Goal: Task Accomplishment & Management: Complete application form

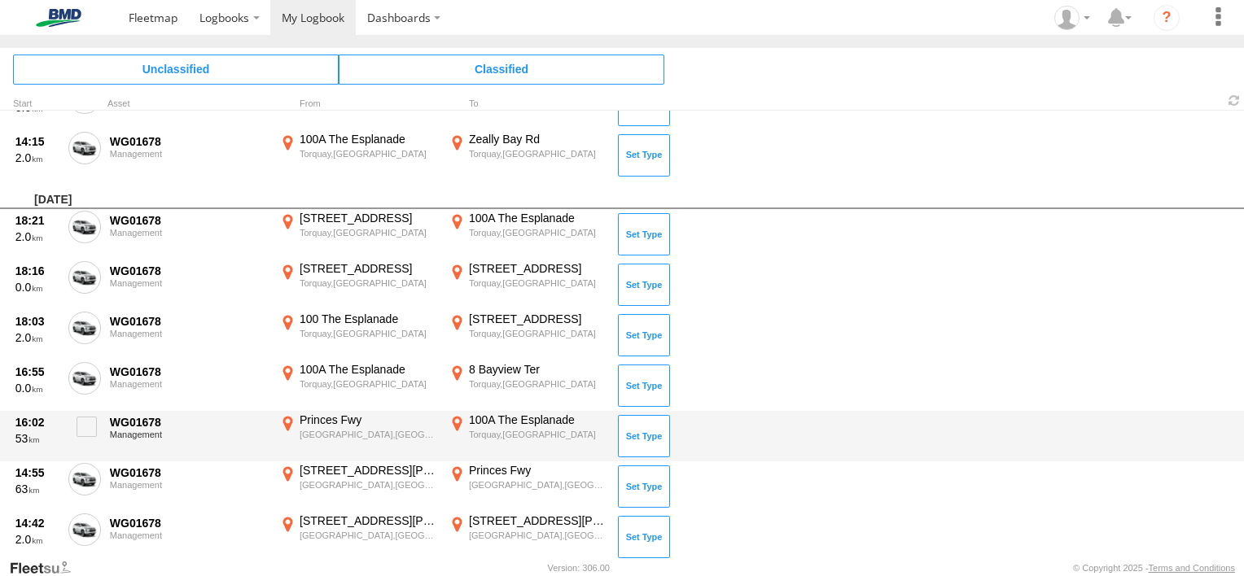
scroll to position [701, 0]
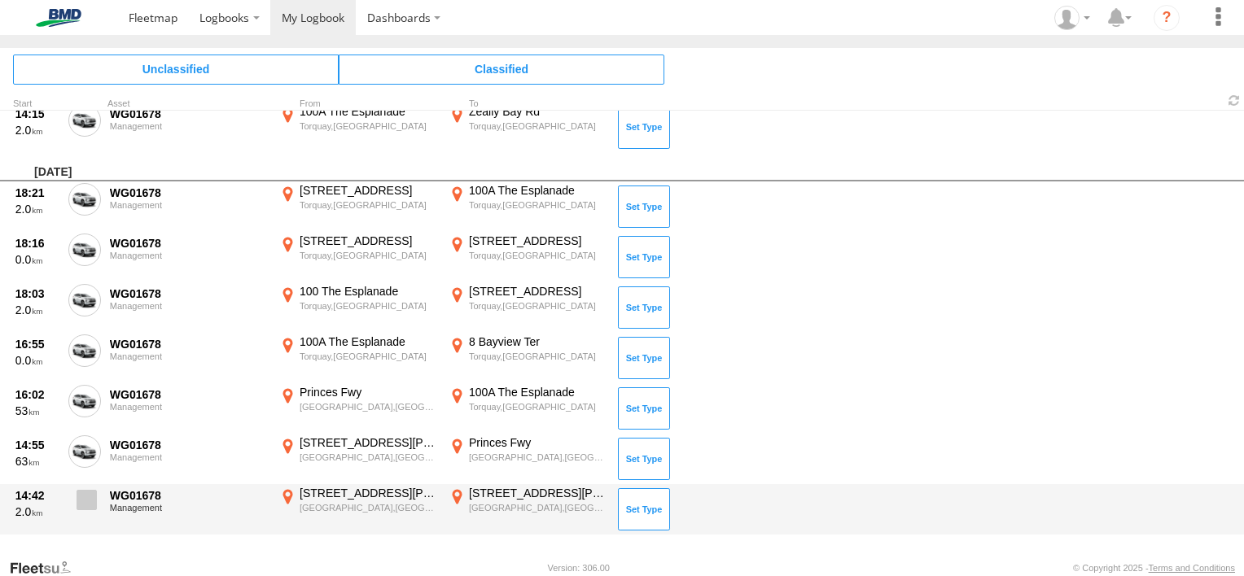
click at [98, 502] on label at bounding box center [84, 504] width 33 height 37
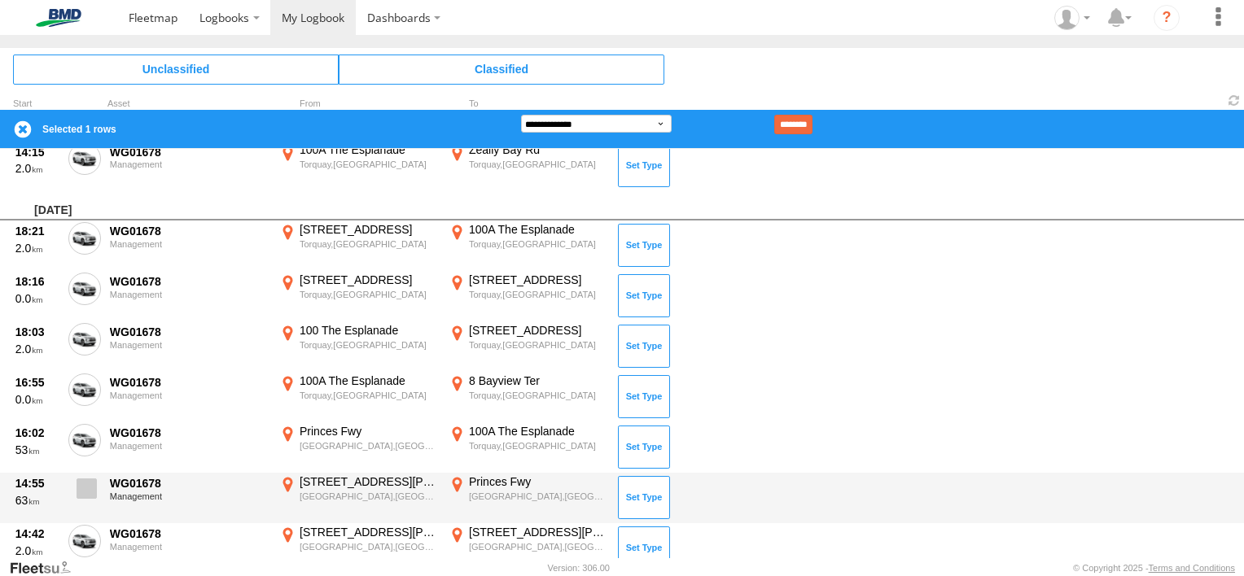
click at [88, 482] on span at bounding box center [87, 489] width 20 height 20
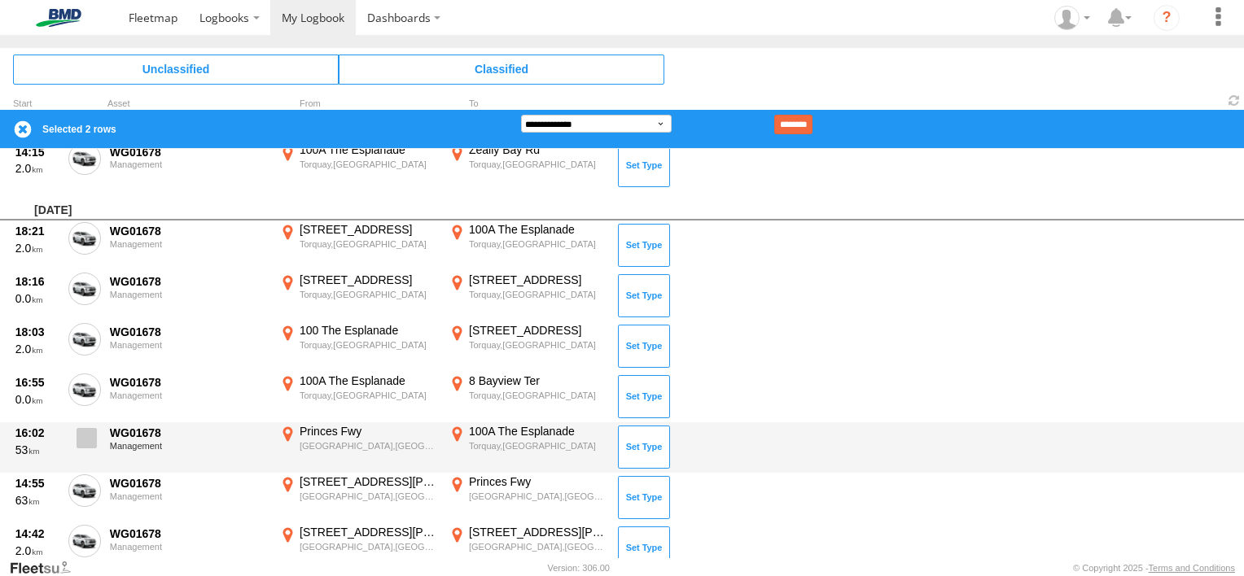
click at [89, 449] on label at bounding box center [84, 442] width 33 height 37
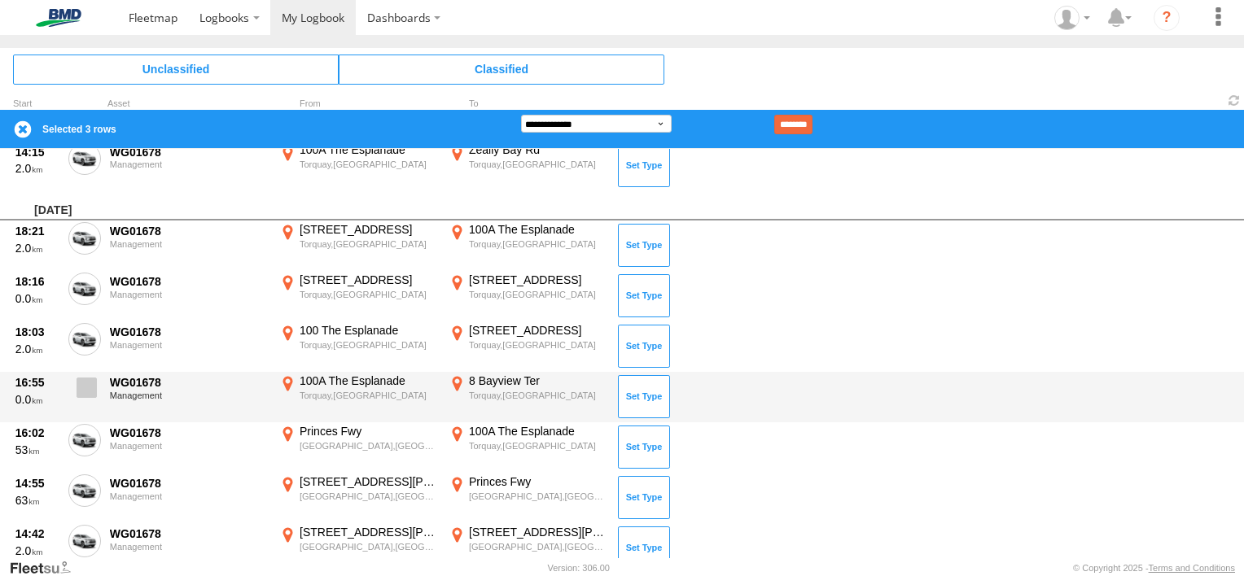
click at [91, 388] on span at bounding box center [87, 388] width 20 height 20
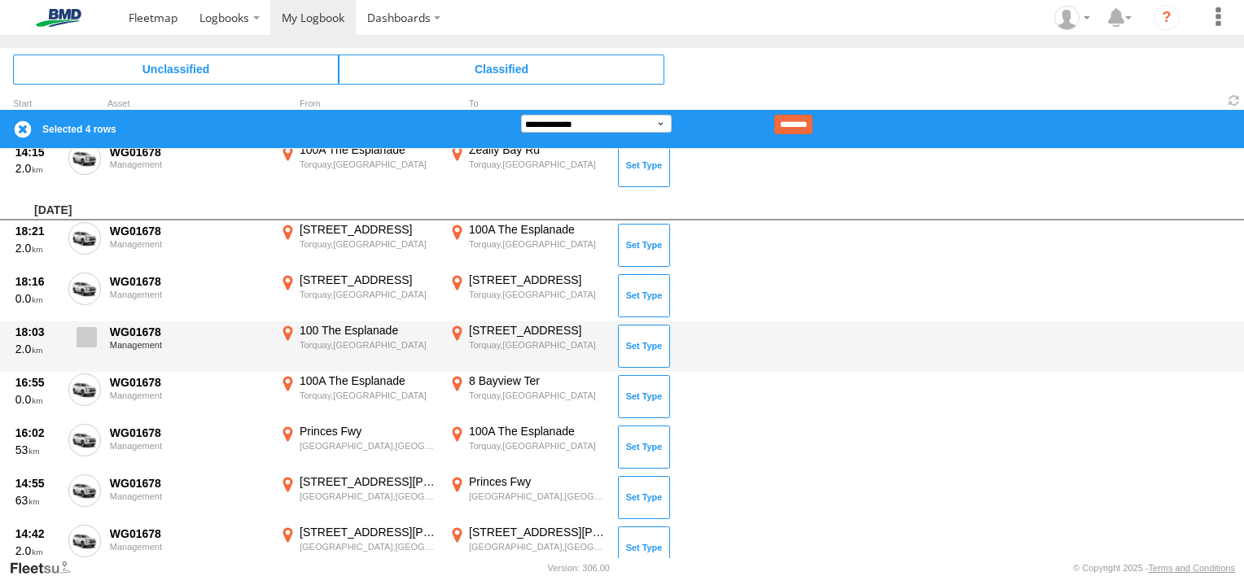
click at [91, 336] on span at bounding box center [87, 337] width 20 height 20
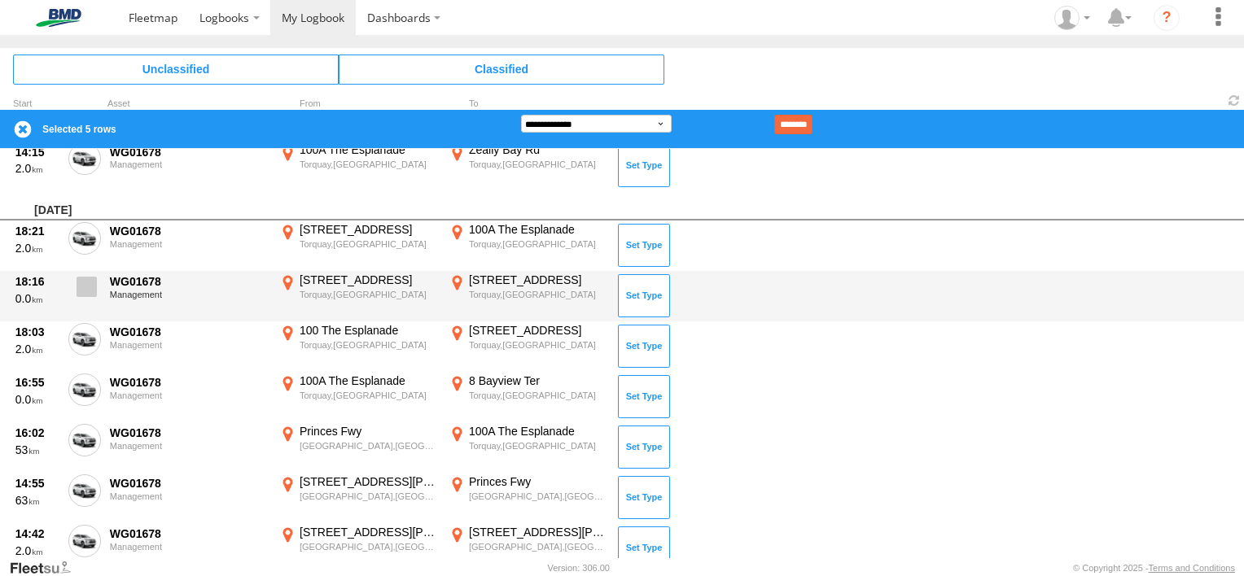
click at [90, 288] on span at bounding box center [87, 287] width 20 height 20
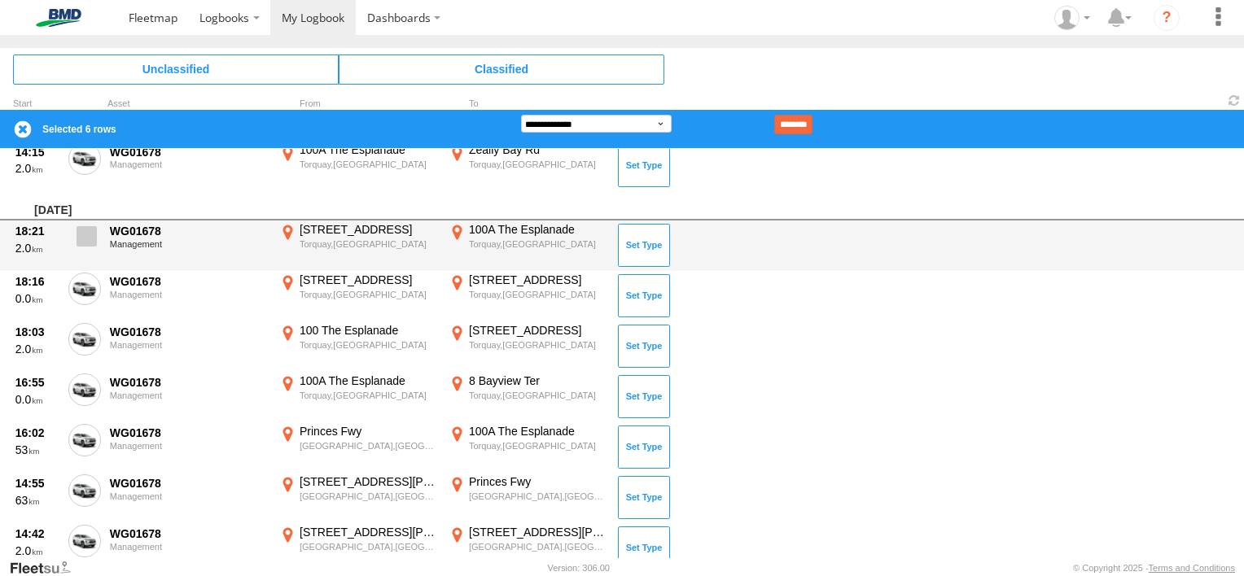
click at [88, 234] on span at bounding box center [87, 236] width 20 height 20
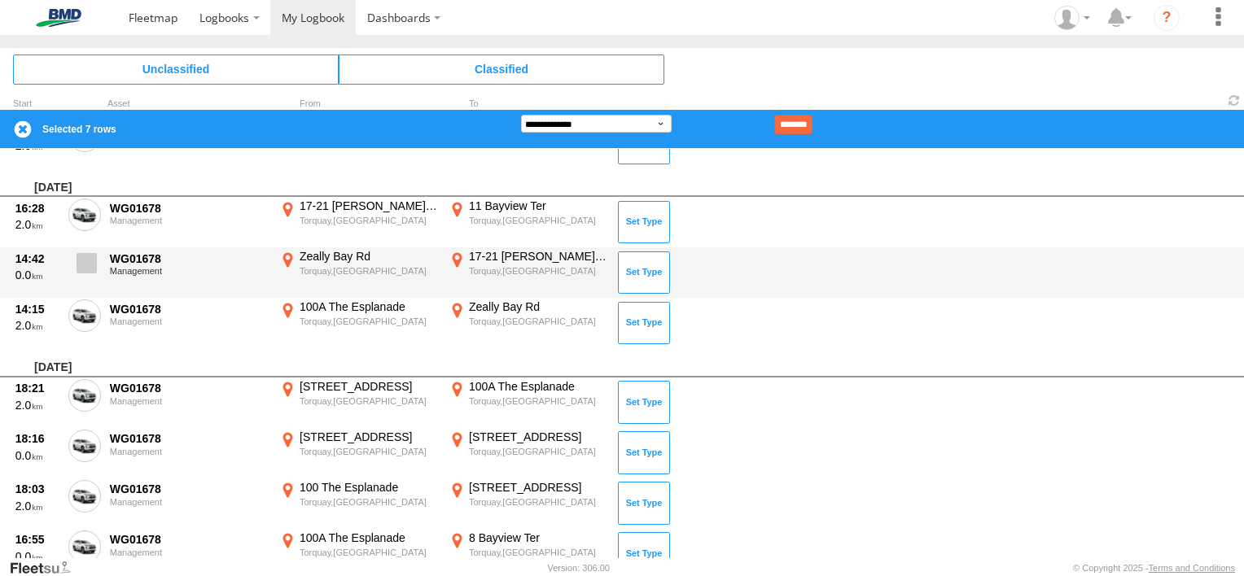
scroll to position [538, 0]
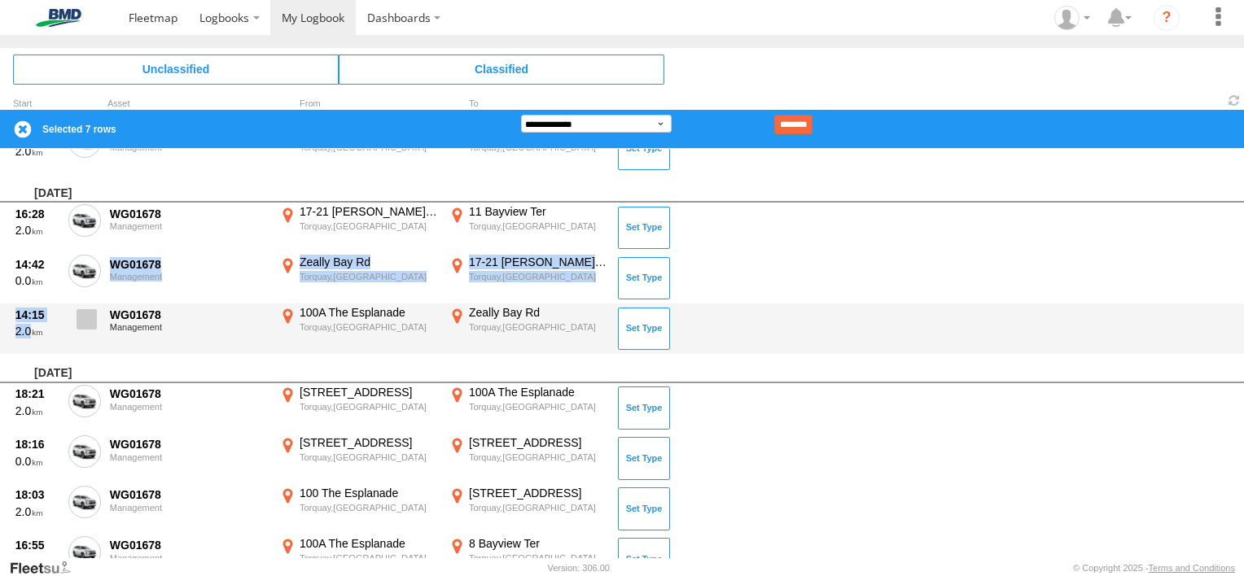
click at [81, 309] on div "[DATE] 07:16 24 WG01678 Management [STREET_ADDRESS][PERSON_NAME] 144.95229 [PER…" at bounding box center [622, 173] width 1244 height 1125
drag, startPoint x: 81, startPoint y: 309, endPoint x: 90, endPoint y: 332, distance: 24.5
click at [90, 332] on label at bounding box center [84, 323] width 33 height 37
click at [91, 313] on span at bounding box center [87, 319] width 20 height 20
click at [94, 325] on span at bounding box center [87, 319] width 20 height 20
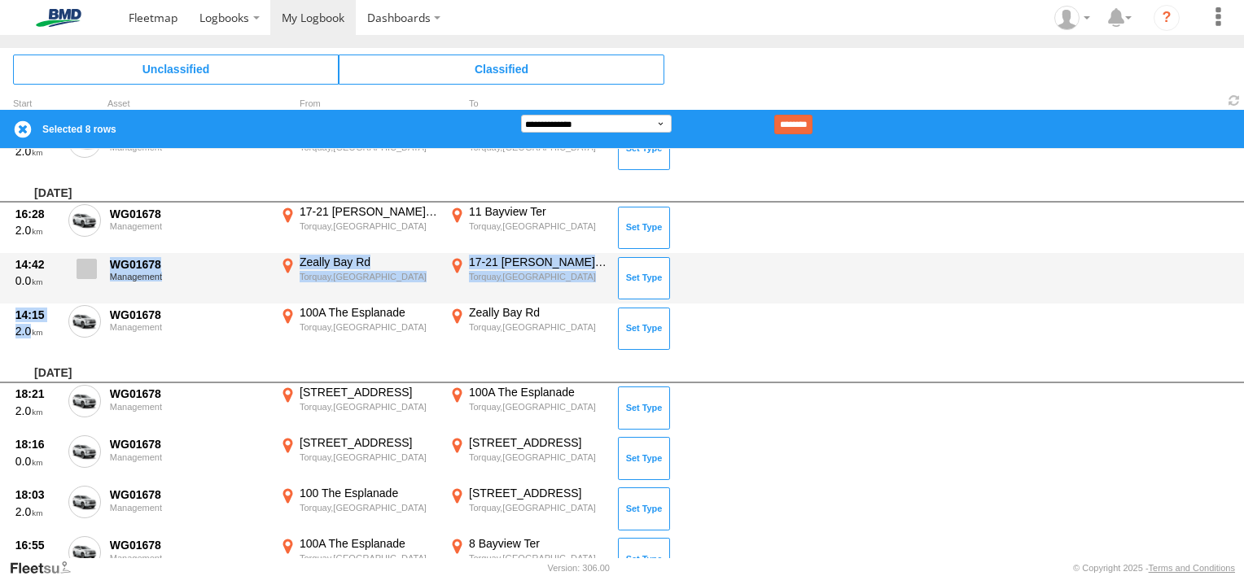
click at [90, 268] on span at bounding box center [87, 269] width 20 height 20
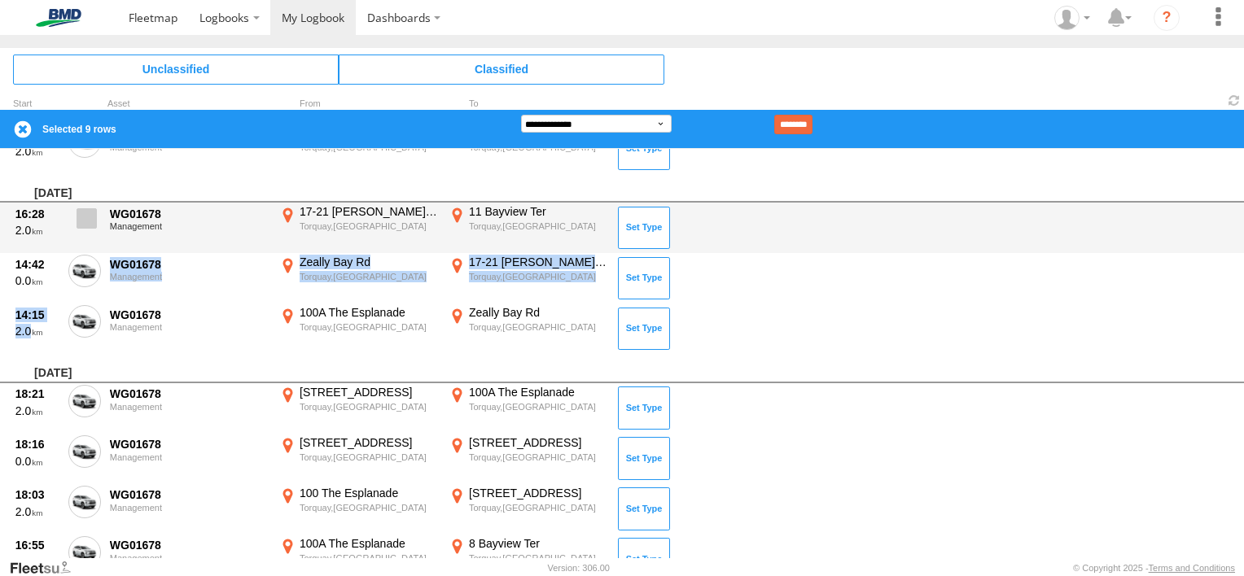
click at [88, 224] on span at bounding box center [87, 218] width 20 height 20
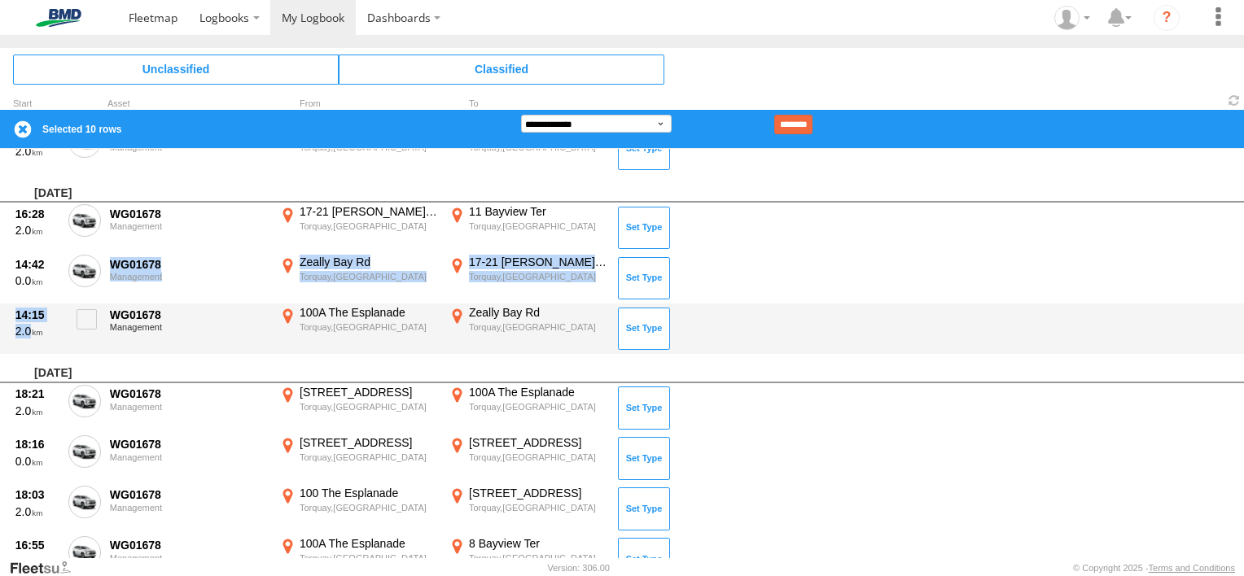
scroll to position [294, 0]
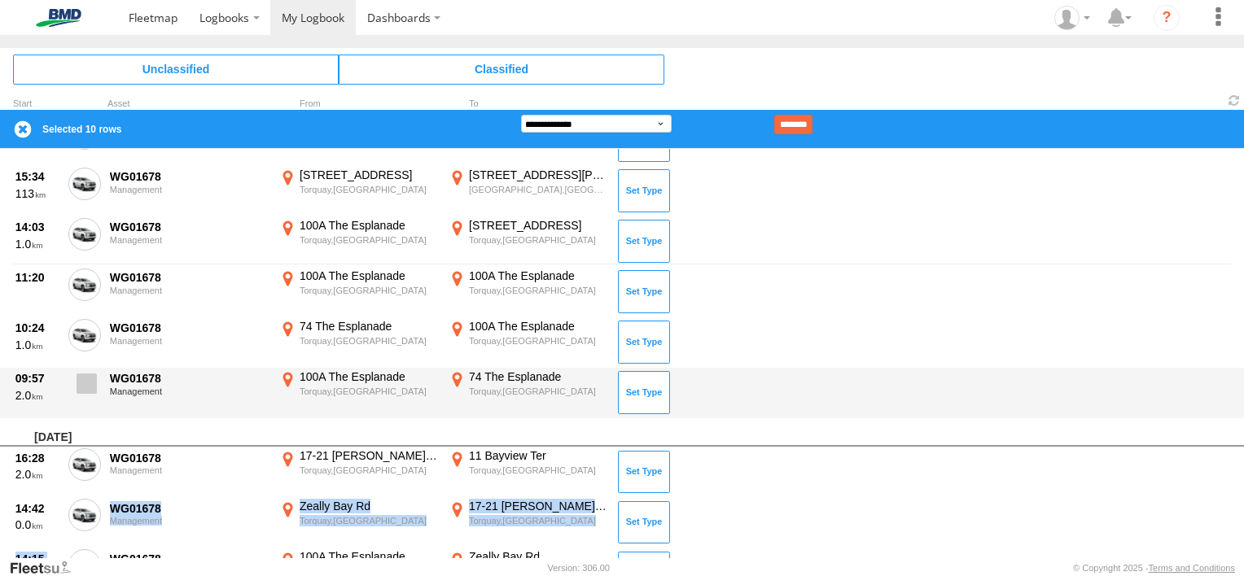
click at [90, 381] on span at bounding box center [87, 384] width 20 height 20
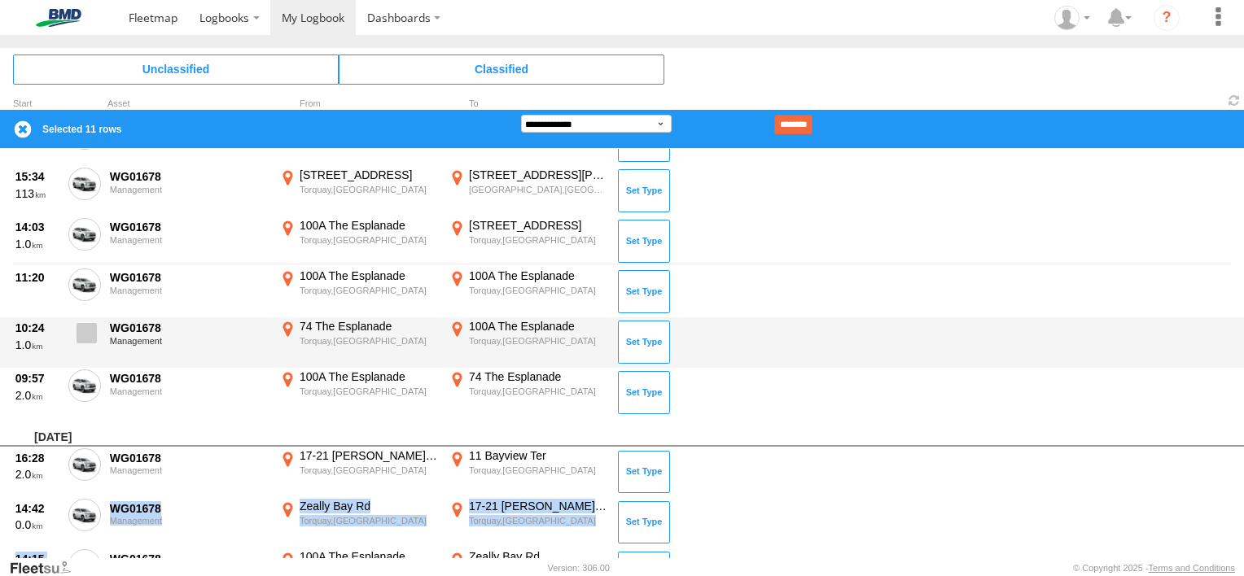
click at [90, 335] on span at bounding box center [87, 333] width 20 height 20
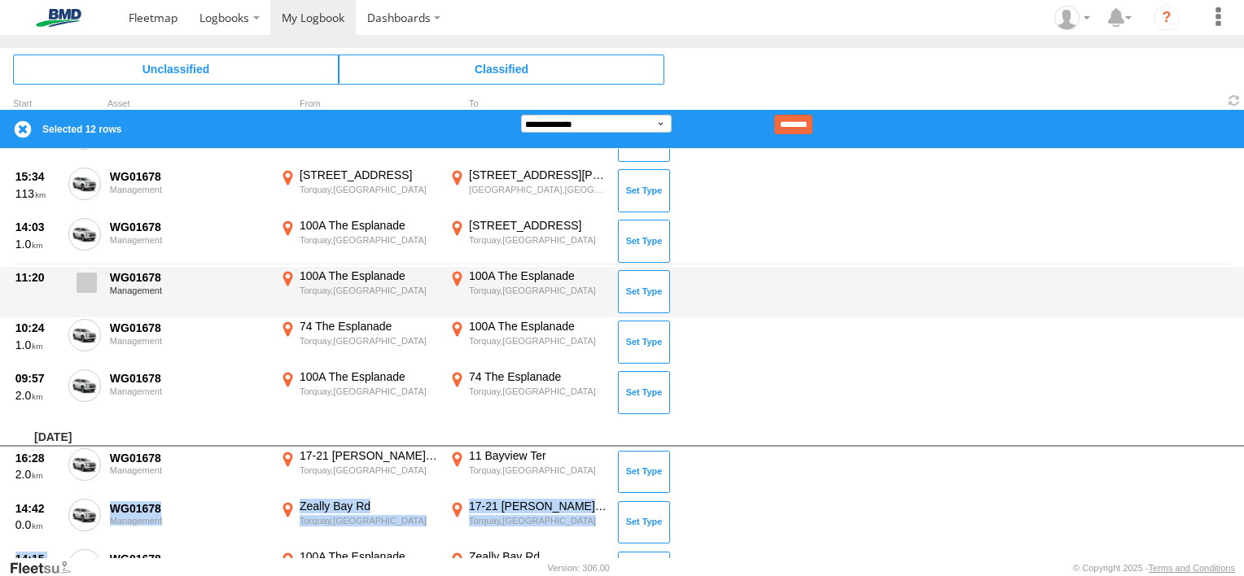
click at [87, 283] on span at bounding box center [87, 283] width 20 height 20
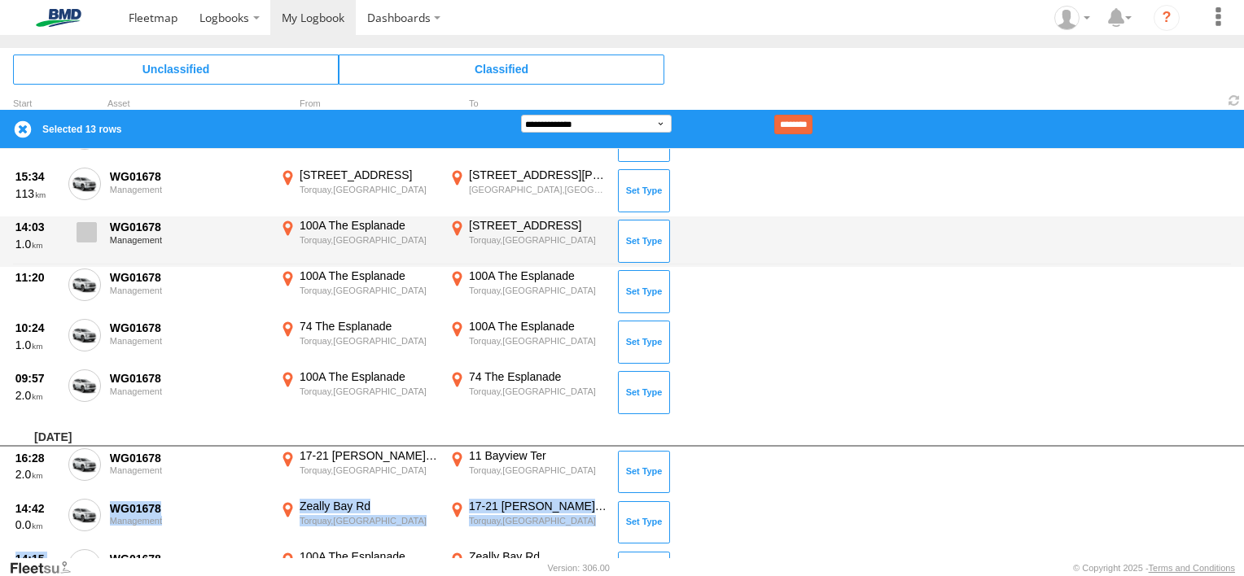
click at [89, 230] on span at bounding box center [87, 232] width 20 height 20
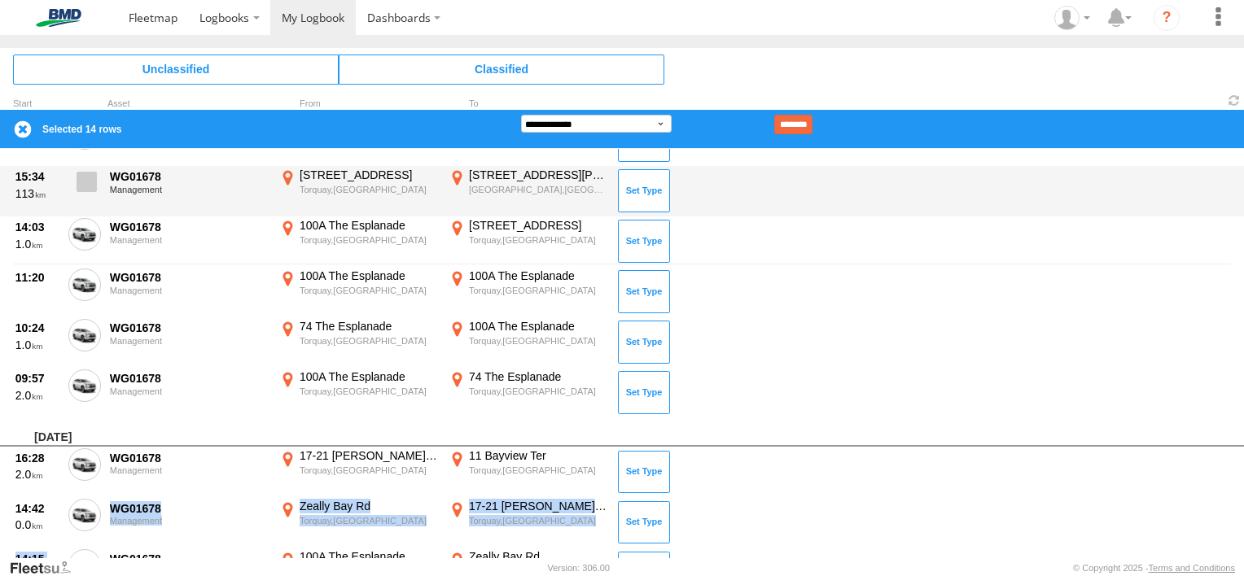
click at [89, 195] on label at bounding box center [84, 186] width 33 height 37
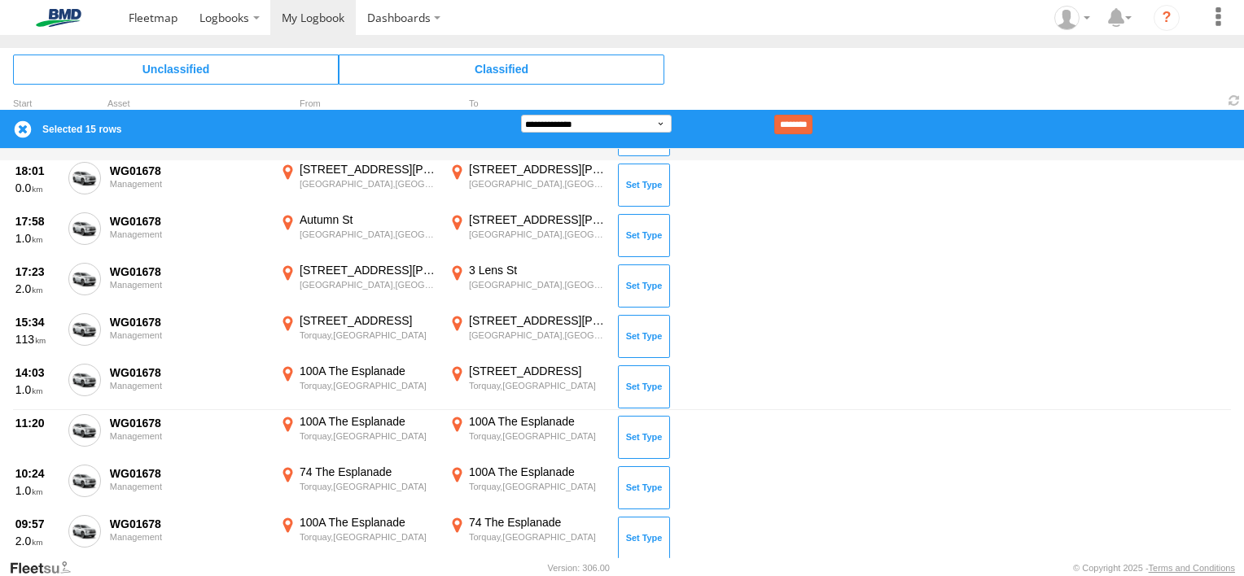
scroll to position [50, 0]
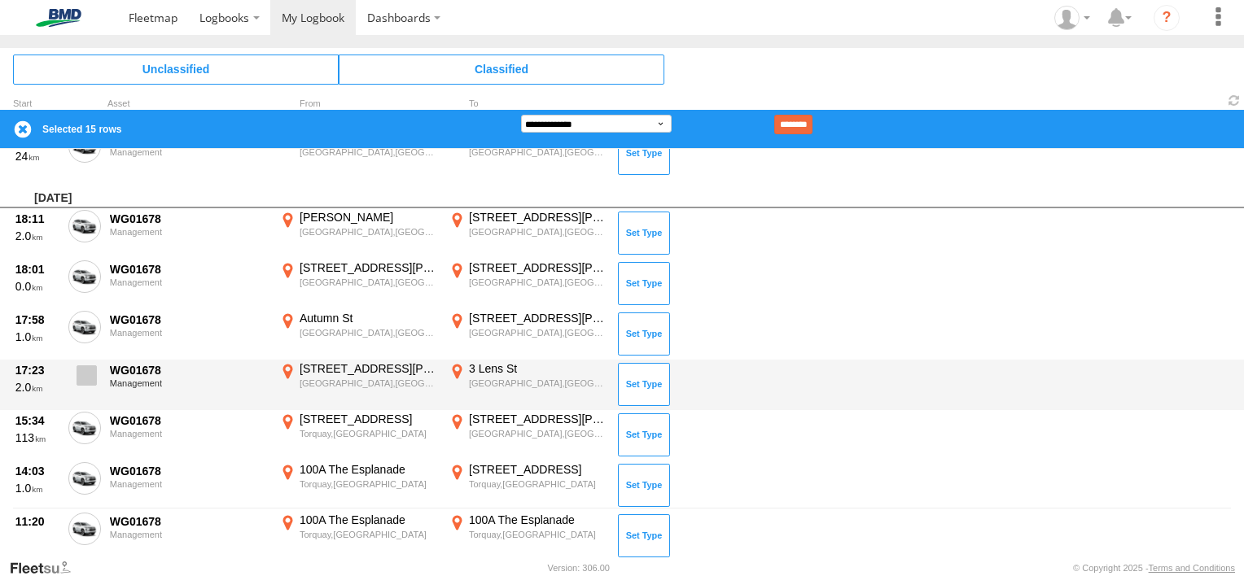
click at [97, 383] on label at bounding box center [84, 379] width 33 height 37
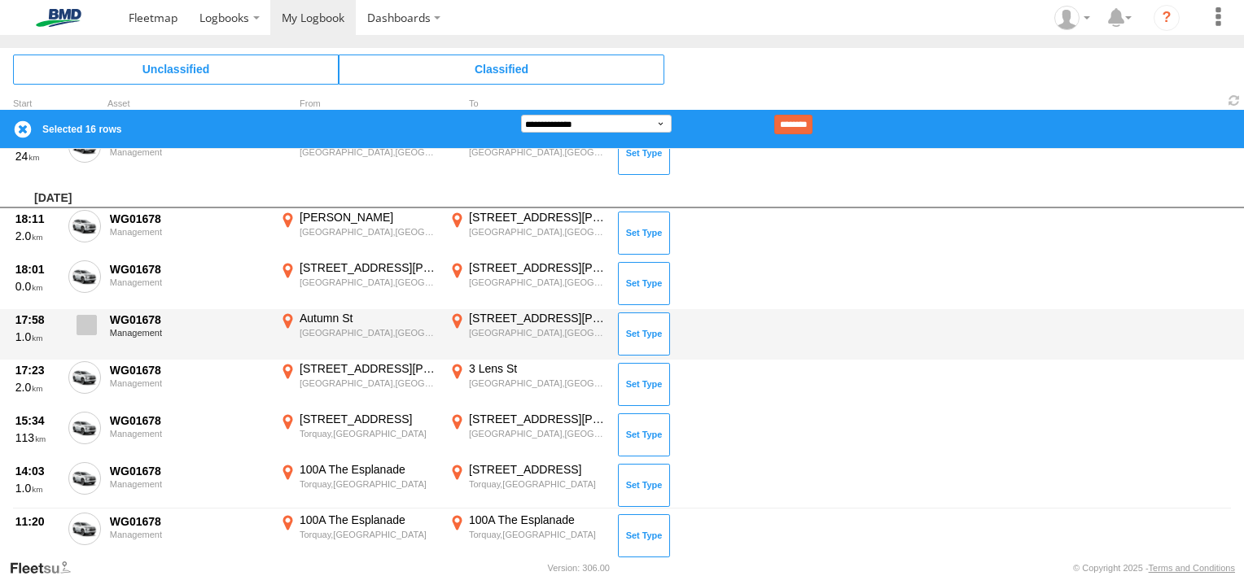
click at [87, 322] on span at bounding box center [87, 325] width 20 height 20
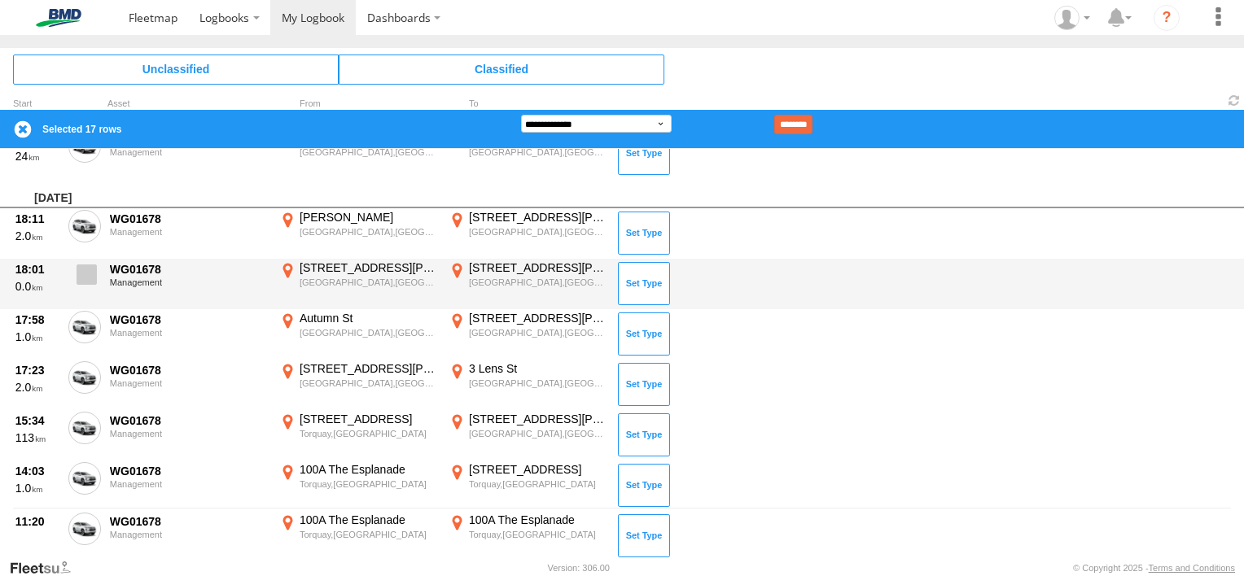
click at [91, 275] on span at bounding box center [87, 275] width 20 height 20
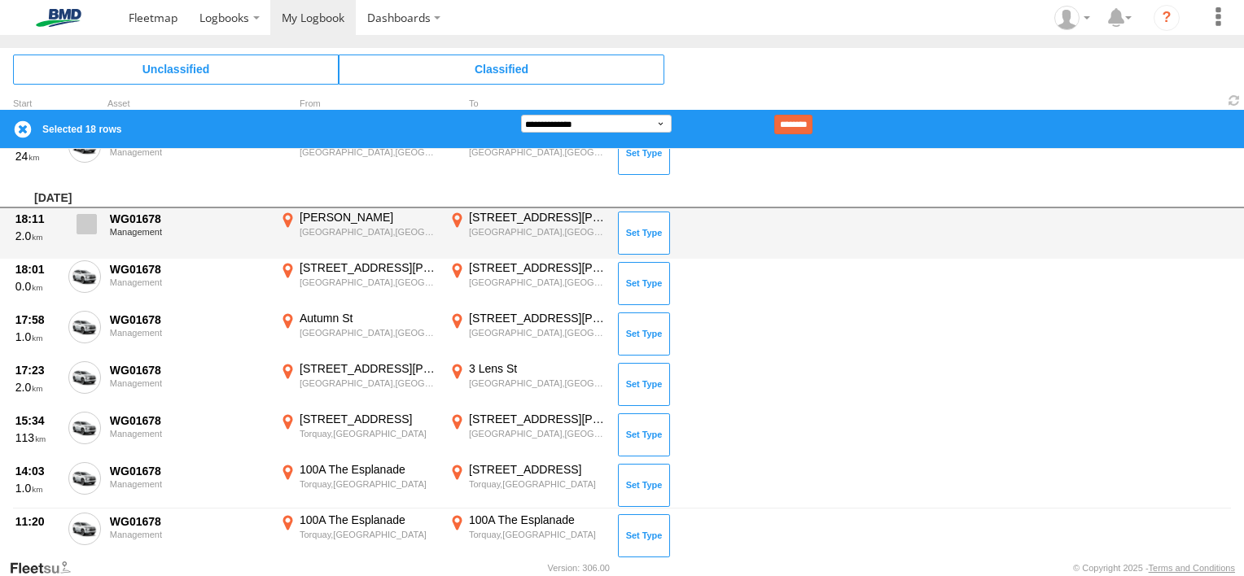
click at [85, 225] on span at bounding box center [87, 224] width 20 height 20
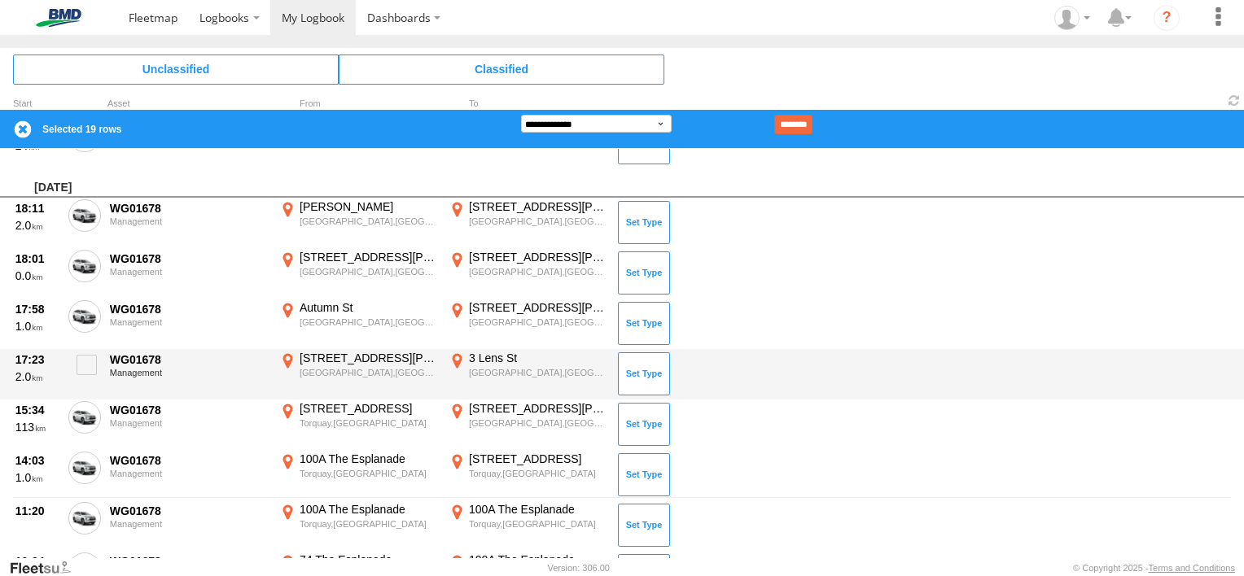
scroll to position [0, 0]
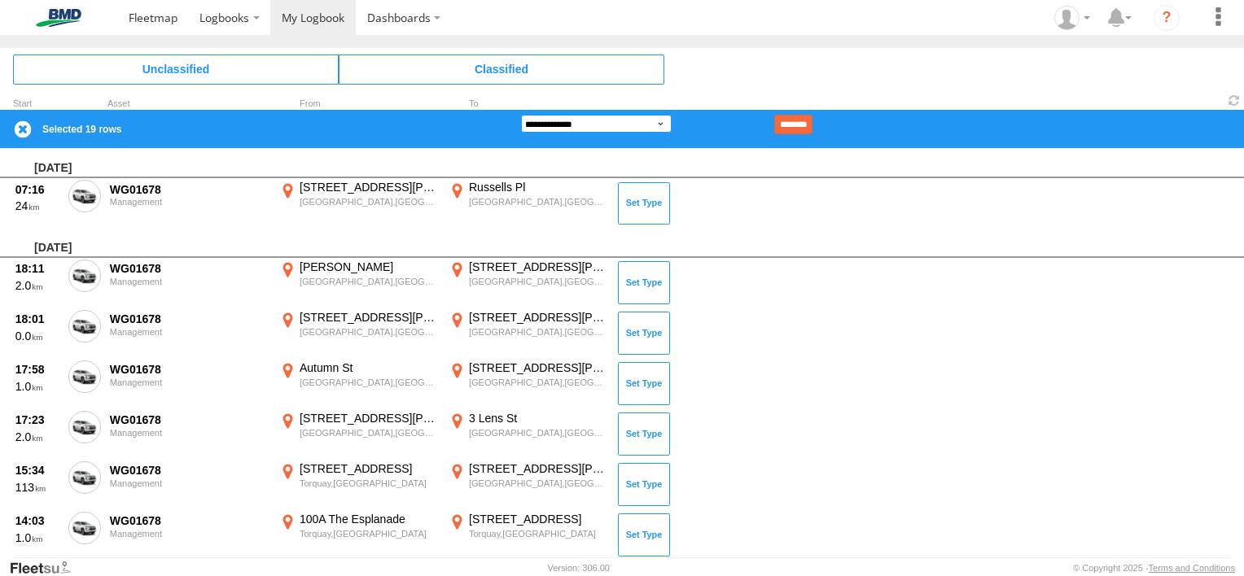
click at [664, 120] on select "**********" at bounding box center [596, 124] width 151 height 18
click at [521, 115] on select "**********" at bounding box center [596, 124] width 151 height 18
click at [809, 120] on input "********" at bounding box center [793, 125] width 38 height 20
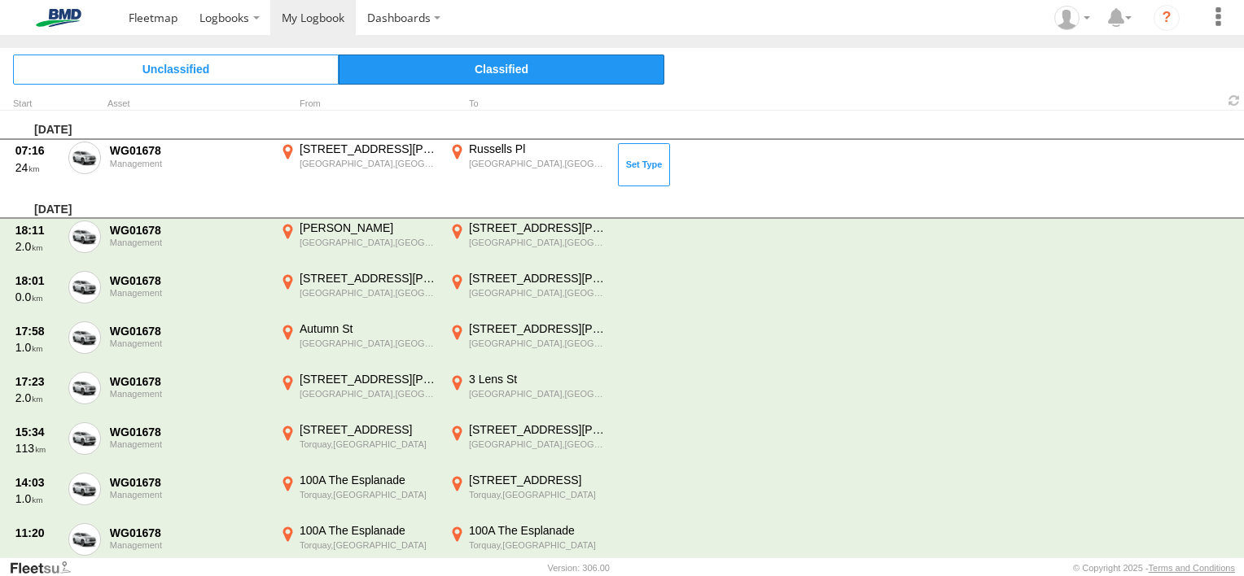
click at [493, 69] on span "Classified" at bounding box center [502, 69] width 326 height 29
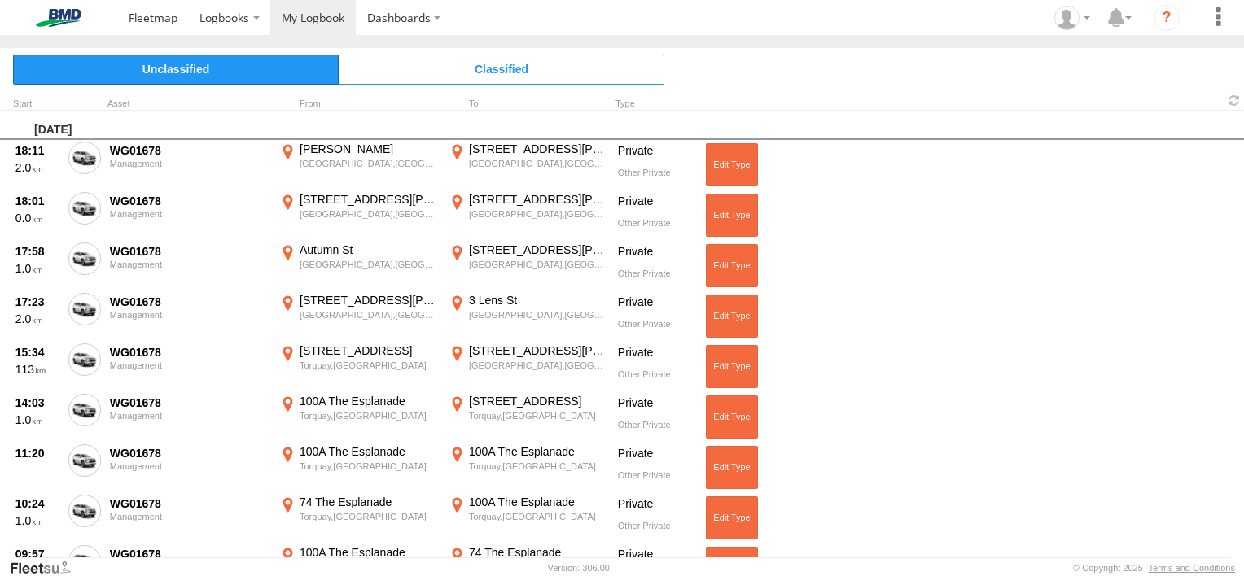
click at [140, 68] on span "Unclassified" at bounding box center [176, 69] width 326 height 29
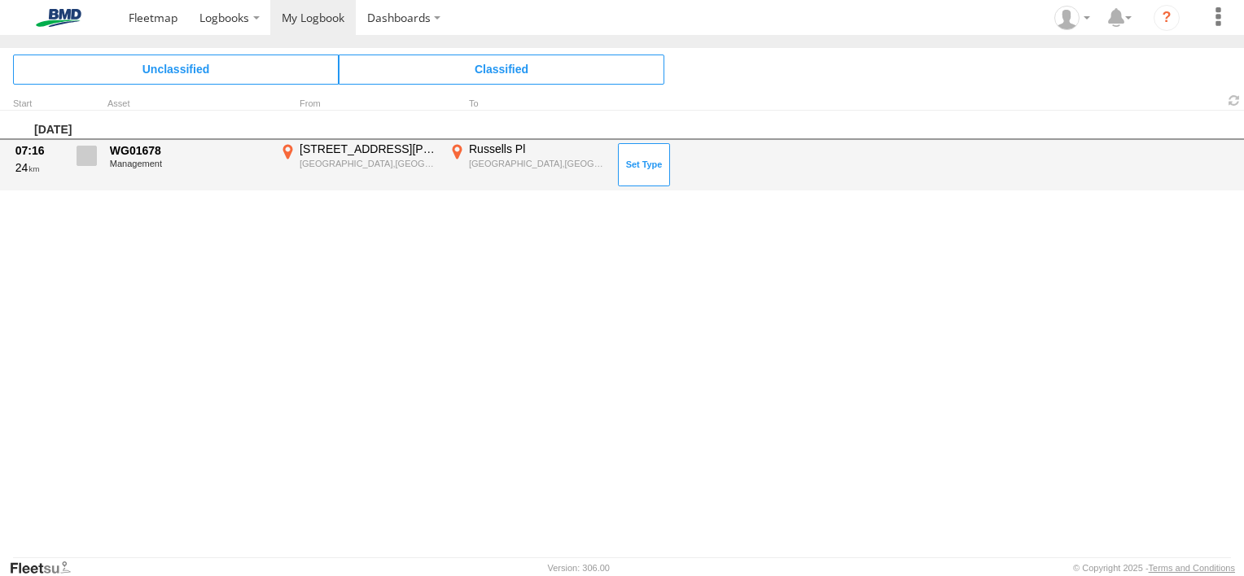
click at [77, 153] on span at bounding box center [87, 156] width 20 height 20
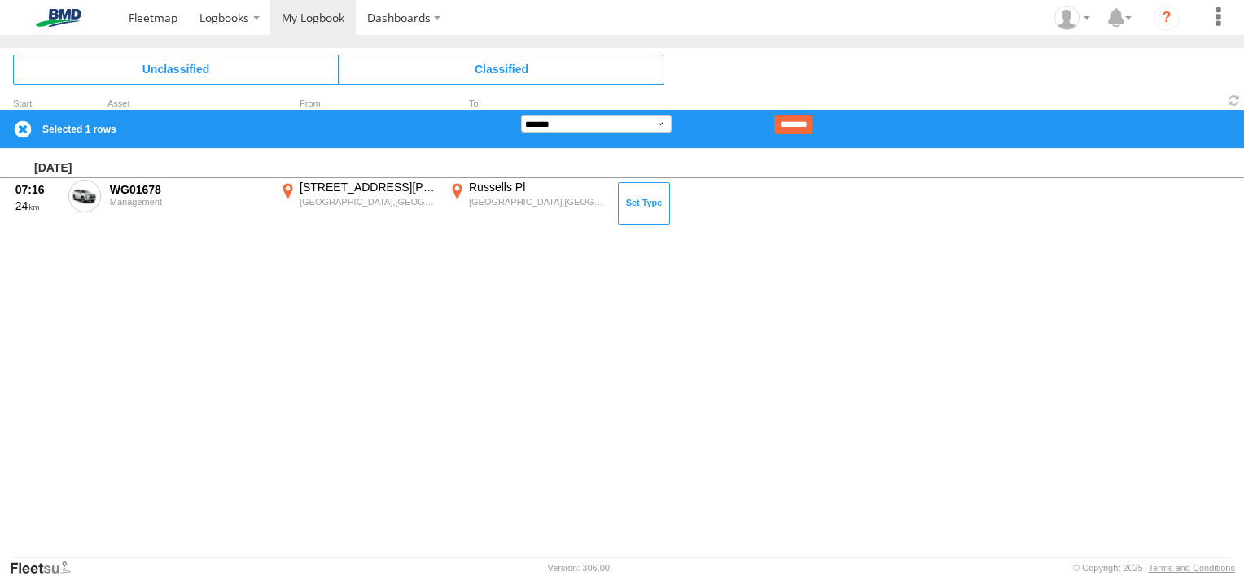
click at [629, 134] on form "**********" at bounding box center [666, 125] width 291 height 20
drag, startPoint x: 646, startPoint y: 122, endPoint x: 643, endPoint y: 133, distance: 10.9
click at [646, 122] on select "**********" at bounding box center [596, 124] width 151 height 18
select select "**"
click at [521, 115] on select "**********" at bounding box center [596, 124] width 151 height 18
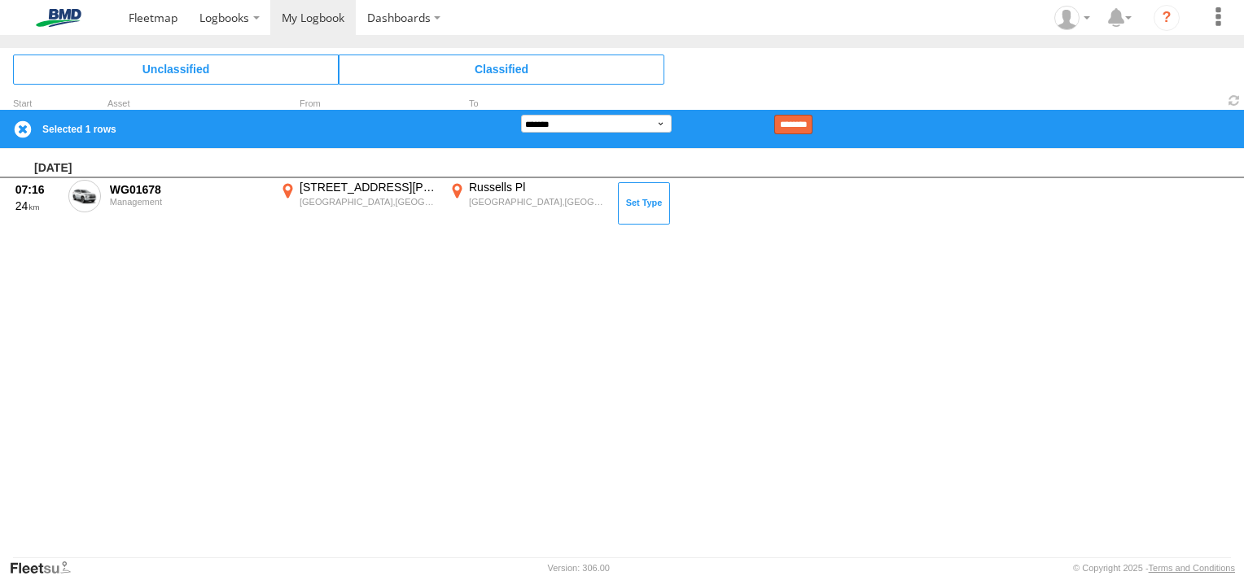
click at [813, 125] on input "********" at bounding box center [793, 125] width 38 height 20
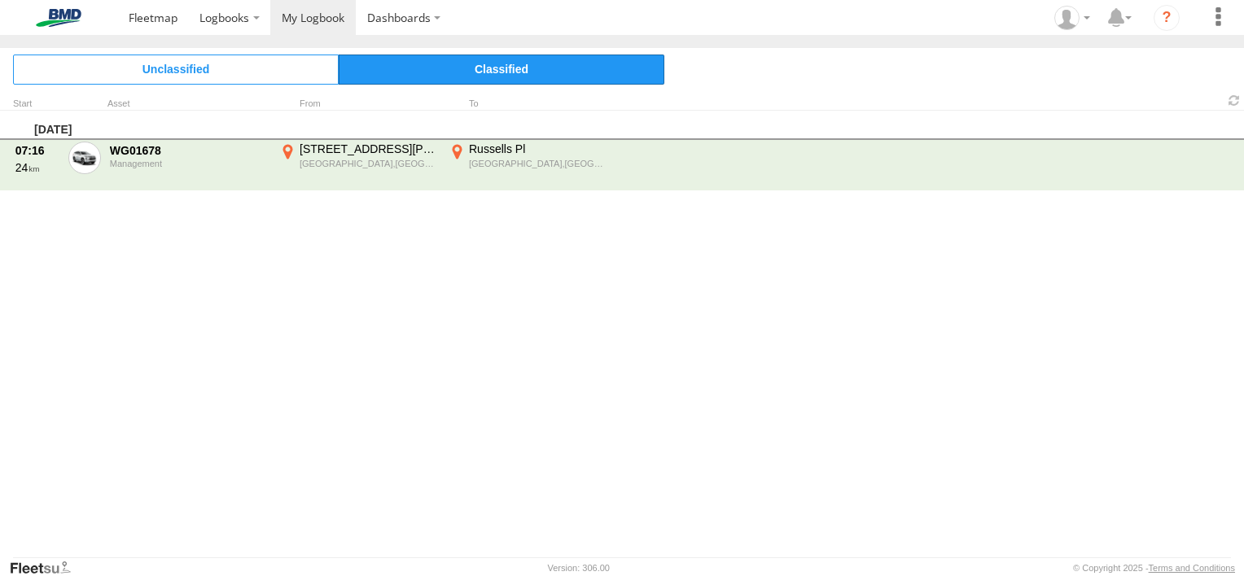
click at [414, 68] on span "Classified" at bounding box center [502, 69] width 326 height 29
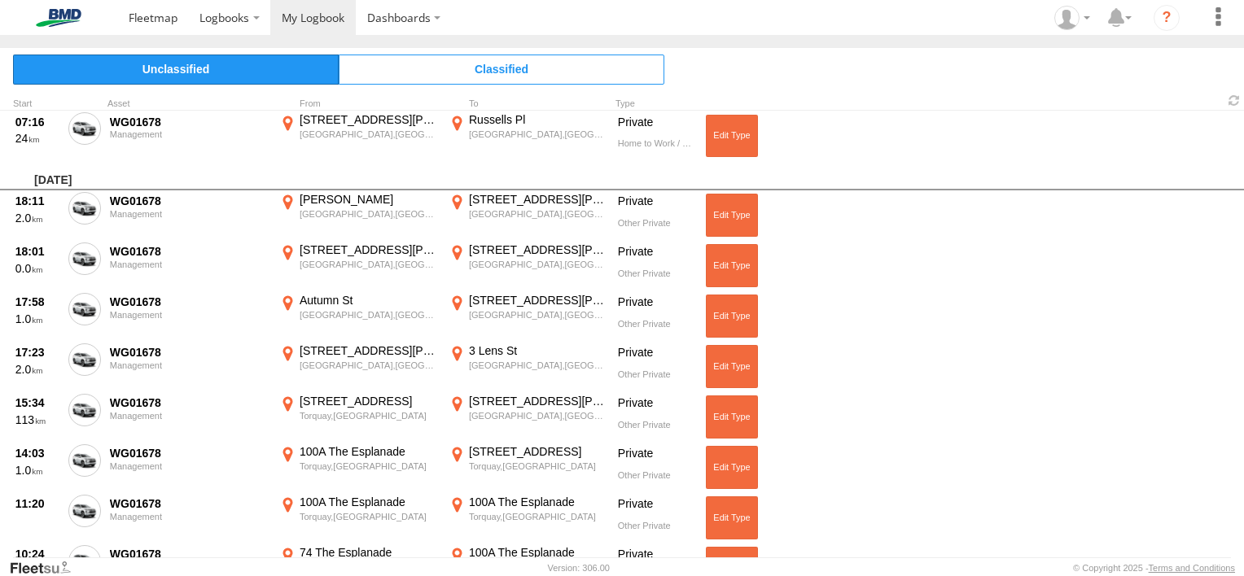
click at [204, 71] on span "Unclassified" at bounding box center [176, 69] width 326 height 29
